Goal: Information Seeking & Learning: Find specific page/section

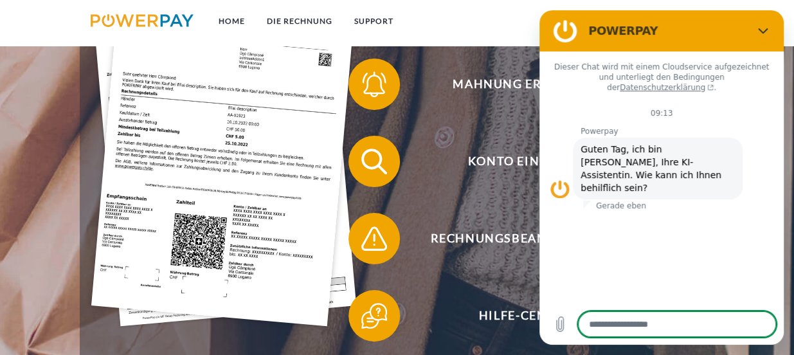
scroll to position [291, 0]
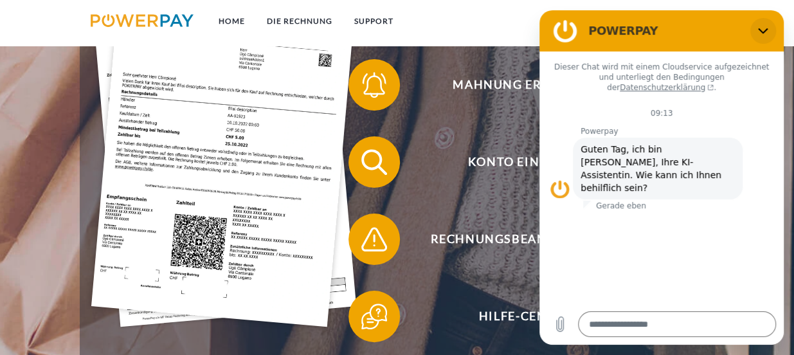
click at [762, 32] on icon "Schließen" at bounding box center [763, 31] width 10 height 6
type textarea "*"
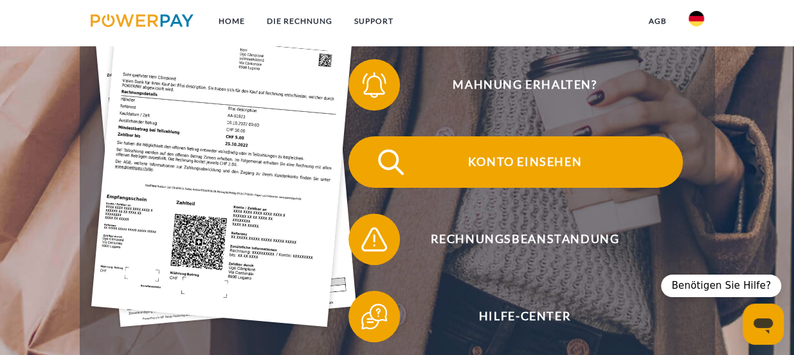
click at [539, 168] on span "Konto einsehen" at bounding box center [524, 161] width 315 height 51
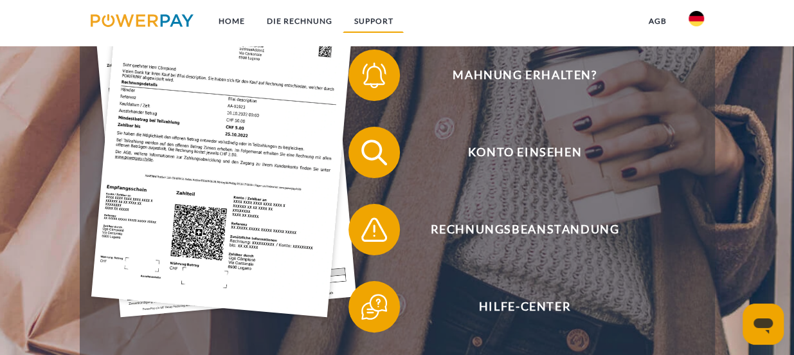
click at [378, 24] on link "SUPPORT" at bounding box center [373, 21] width 61 height 23
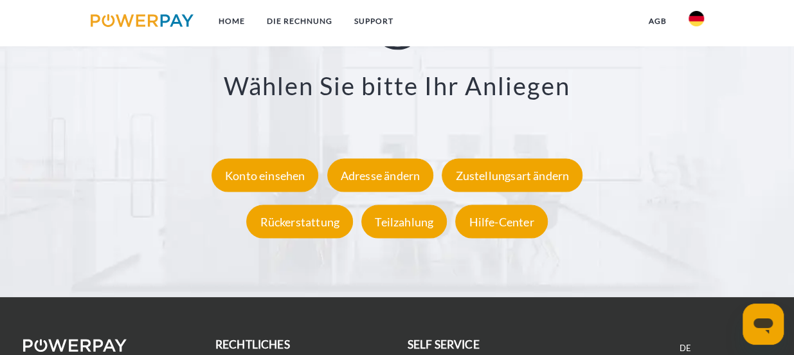
scroll to position [2206, 0]
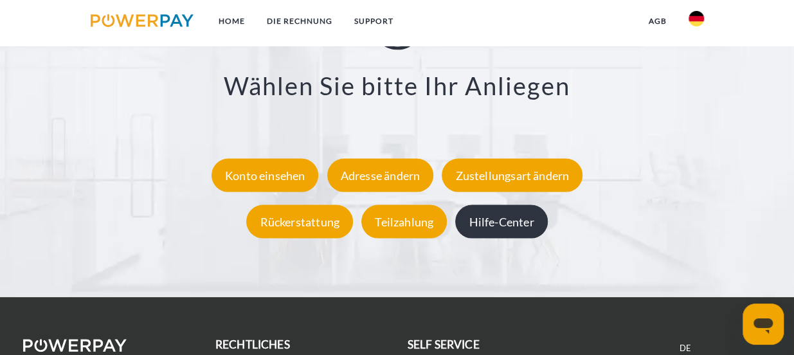
click at [502, 239] on div "Hilfe-Center" at bounding box center [501, 221] width 92 height 33
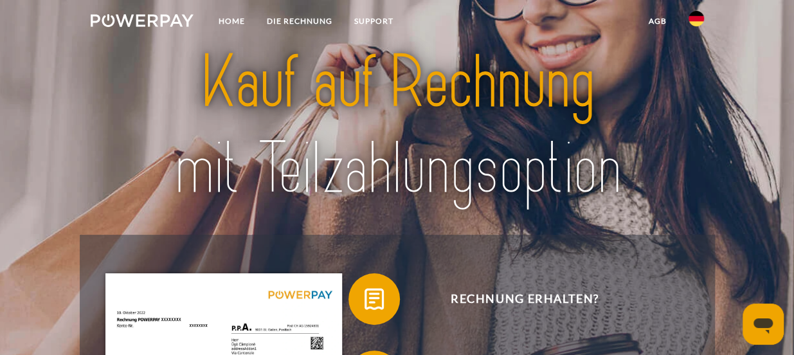
click at [313, 108] on img at bounding box center [396, 125] width 553 height 180
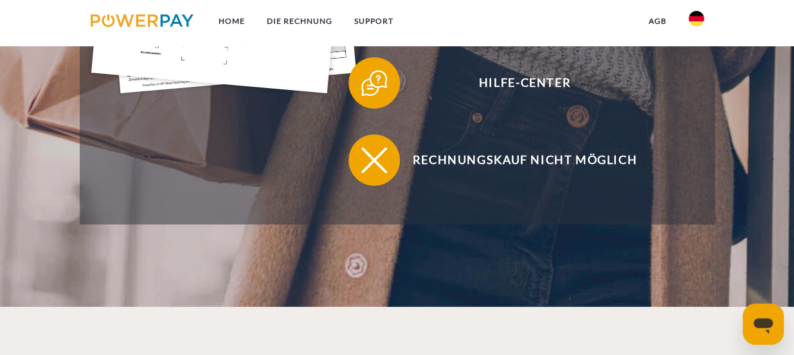
scroll to position [525, 0]
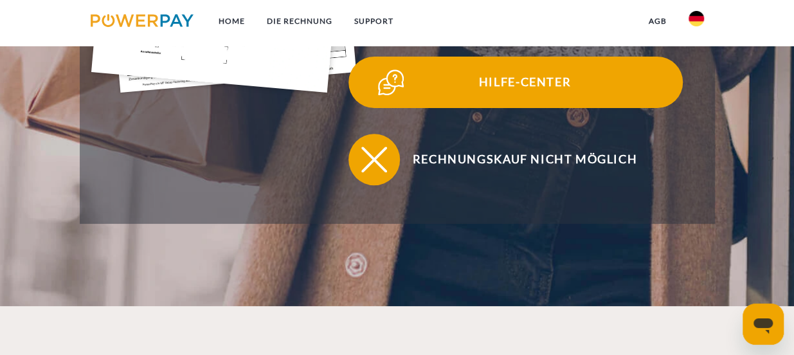
click at [528, 93] on span "Hilfe-Center" at bounding box center [524, 82] width 315 height 51
